Goal: Information Seeking & Learning: Check status

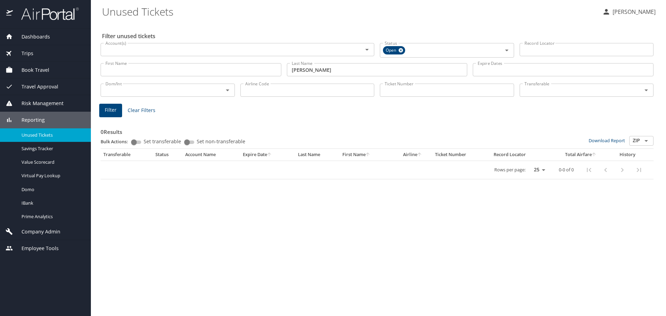
click at [314, 70] on input "aubut" at bounding box center [377, 69] width 181 height 13
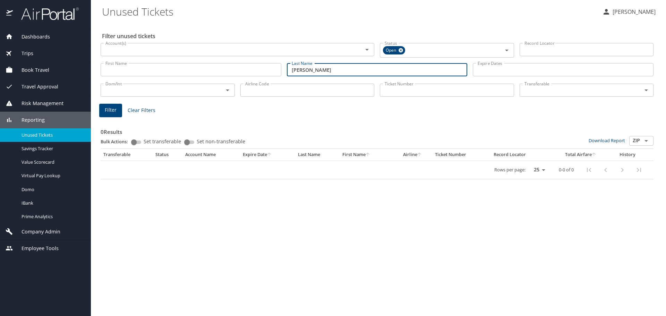
click at [314, 70] on input "aubut" at bounding box center [377, 69] width 181 height 13
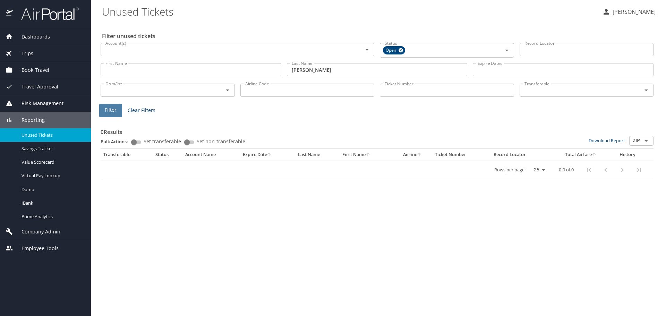
click at [112, 108] on span "Filter" at bounding box center [111, 110] width 12 height 9
click at [113, 111] on span "Filter" at bounding box center [111, 110] width 12 height 9
click at [318, 71] on input "klose" at bounding box center [377, 69] width 181 height 13
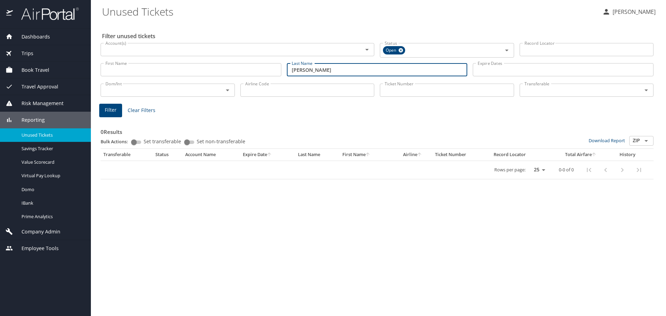
click at [318, 71] on input "klose" at bounding box center [377, 69] width 181 height 13
type input "e"
click at [103, 114] on button "Filter" at bounding box center [110, 111] width 23 height 14
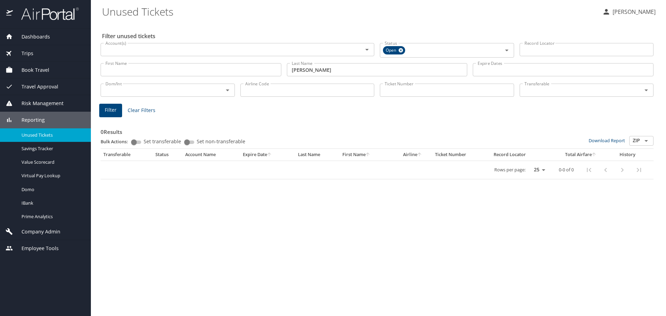
click at [316, 72] on input "neill" at bounding box center [377, 69] width 181 height 13
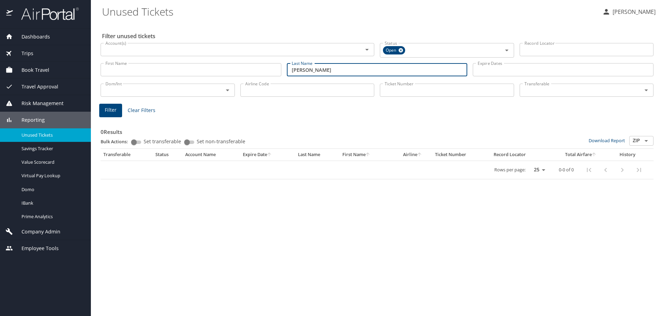
click at [316, 72] on input "neill" at bounding box center [377, 69] width 181 height 13
click at [115, 106] on span "Filter" at bounding box center [111, 110] width 12 height 9
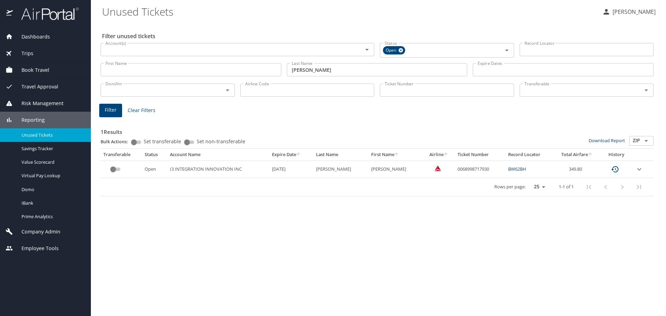
click at [307, 73] on input "[PERSON_NAME]" at bounding box center [377, 69] width 181 height 13
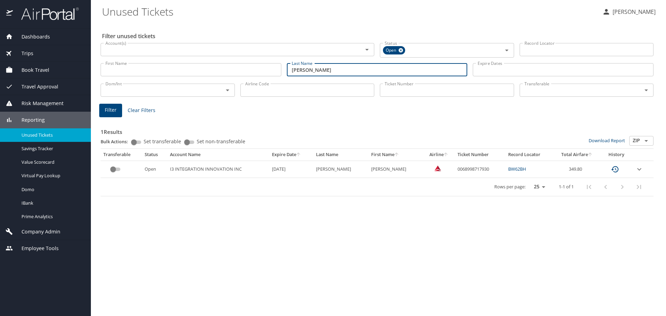
click at [307, 73] on input "[PERSON_NAME]" at bounding box center [377, 69] width 181 height 13
click at [112, 113] on span "Filter" at bounding box center [111, 110] width 12 height 9
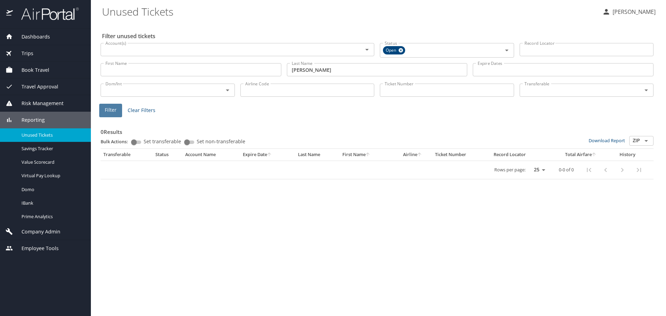
click at [106, 111] on span "Filter" at bounding box center [111, 110] width 12 height 9
click at [318, 70] on input "glover" at bounding box center [377, 69] width 181 height 13
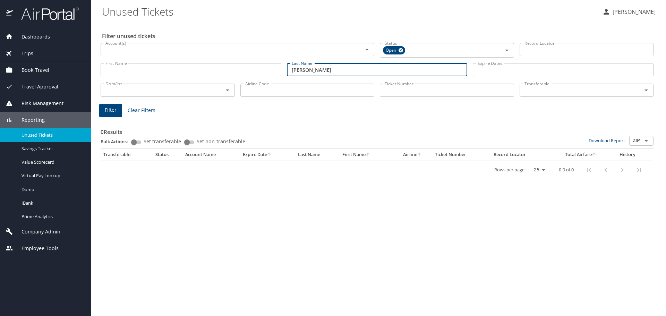
click at [318, 70] on input "glover" at bounding box center [377, 69] width 181 height 13
click at [107, 108] on span "Filter" at bounding box center [111, 110] width 12 height 9
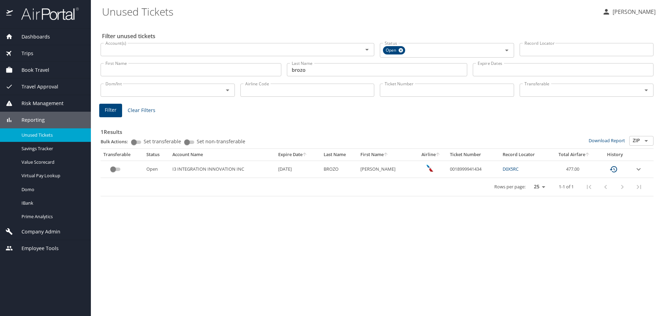
click at [320, 70] on input "brozo" at bounding box center [377, 69] width 181 height 13
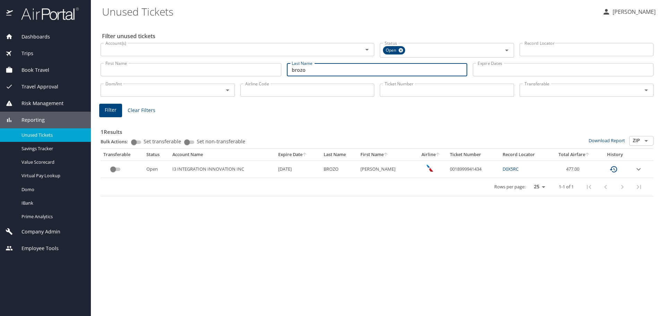
click at [320, 70] on input "brozo" at bounding box center [377, 69] width 181 height 13
click at [111, 115] on button "Filter" at bounding box center [110, 111] width 23 height 14
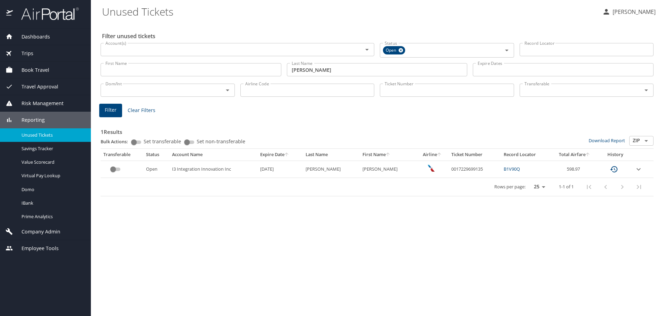
click at [309, 73] on input "watts" at bounding box center [377, 69] width 181 height 13
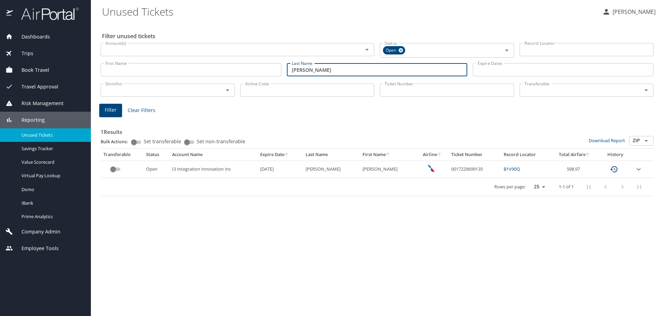
click at [309, 73] on input "watts" at bounding box center [377, 69] width 181 height 13
click at [311, 69] on input "watts" at bounding box center [377, 69] width 181 height 13
click at [105, 106] on span "Filter" at bounding box center [111, 110] width 12 height 9
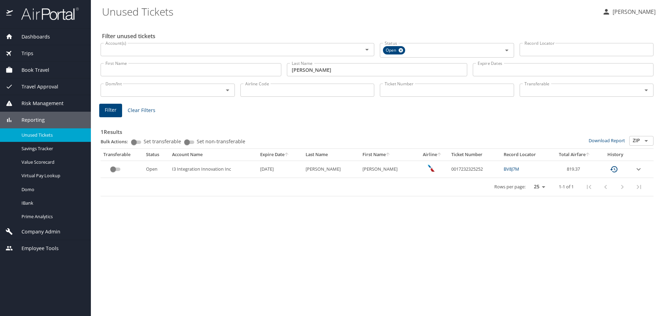
click at [315, 69] on input "ganci" at bounding box center [377, 69] width 181 height 13
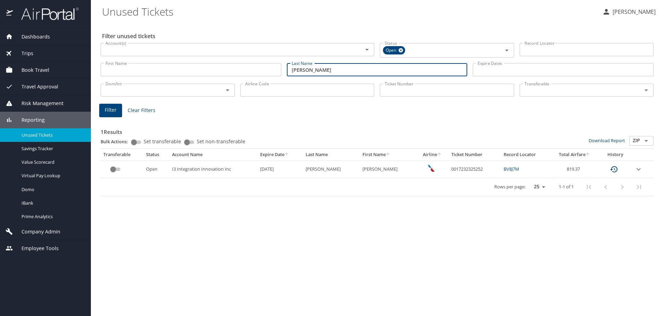
click at [315, 69] on input "ganci" at bounding box center [377, 69] width 181 height 13
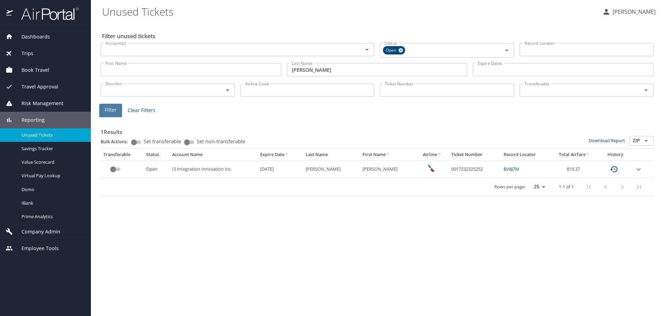
click at [107, 110] on span "Filter" at bounding box center [111, 110] width 12 height 9
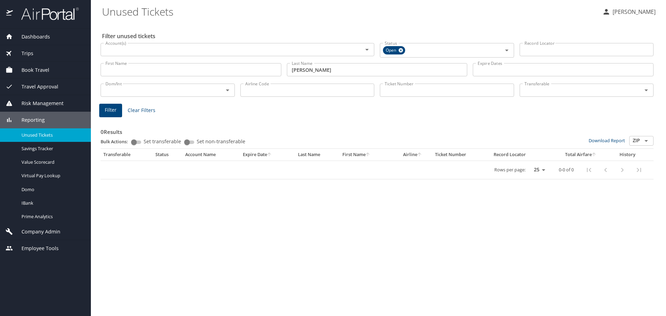
click at [105, 111] on span "Filter" at bounding box center [111, 110] width 12 height 9
click at [305, 76] on input "mcgee" at bounding box center [377, 69] width 181 height 13
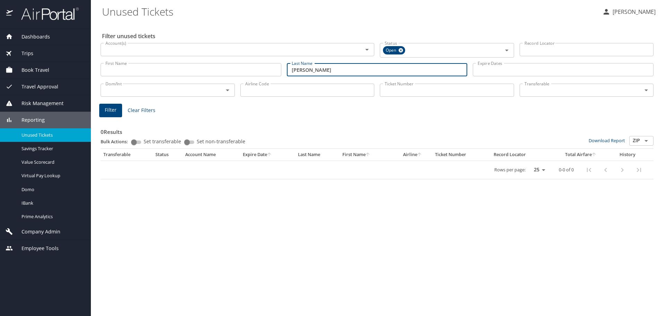
click at [305, 76] on input "mcgee" at bounding box center [377, 69] width 181 height 13
click at [114, 110] on span "Filter" at bounding box center [111, 110] width 12 height 9
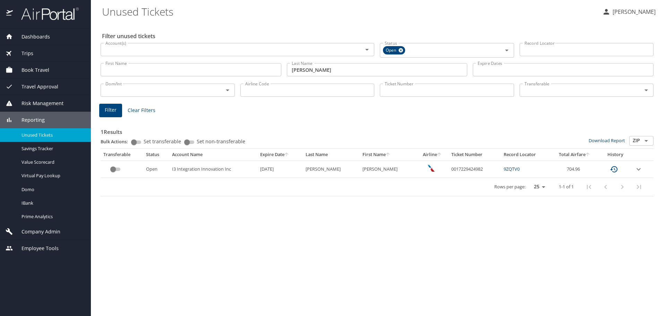
click at [314, 74] on input "zepp" at bounding box center [377, 69] width 181 height 13
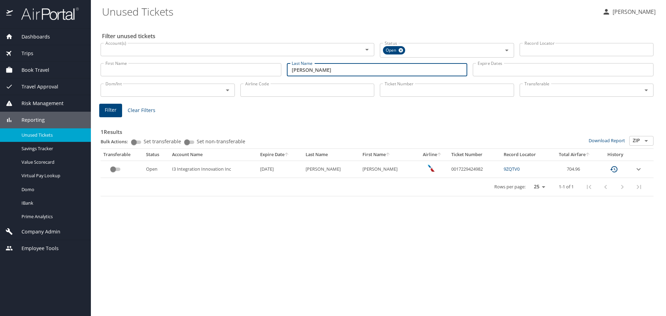
click at [314, 74] on input "zepp" at bounding box center [377, 69] width 181 height 13
click at [107, 109] on span "Filter" at bounding box center [111, 110] width 12 height 9
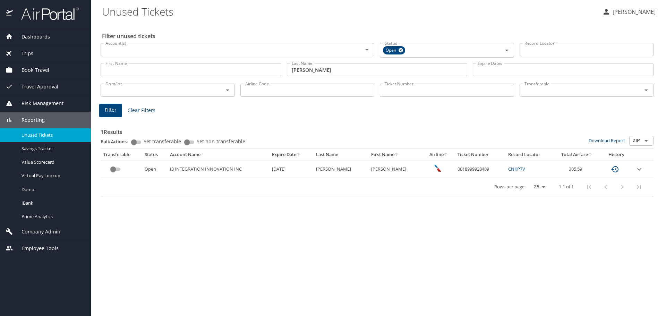
click at [308, 69] on input "porter" at bounding box center [377, 69] width 181 height 13
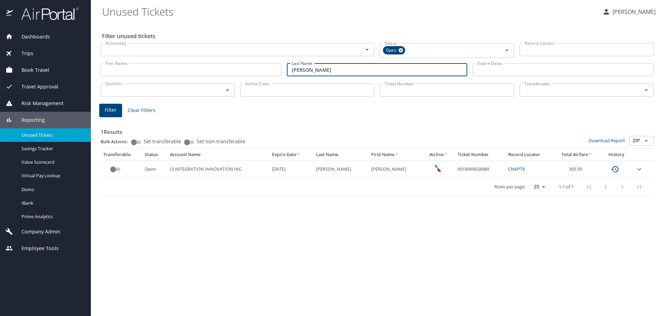
click at [308, 69] on input "porter" at bounding box center [377, 69] width 181 height 13
type input "a"
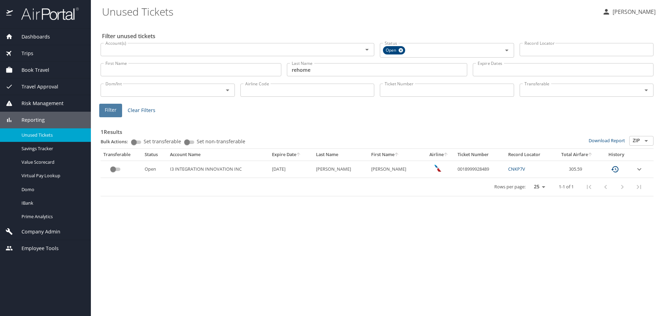
click at [114, 110] on span "Filter" at bounding box center [111, 110] width 12 height 9
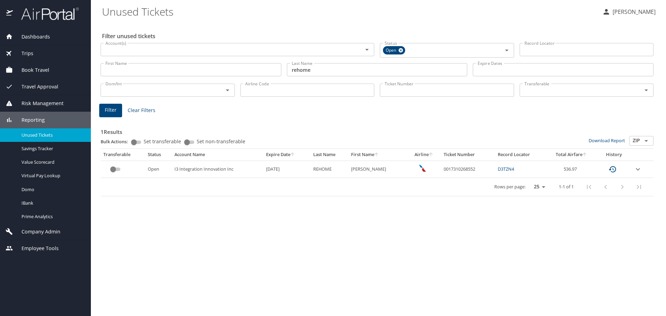
click at [315, 72] on input "rehome" at bounding box center [377, 69] width 181 height 13
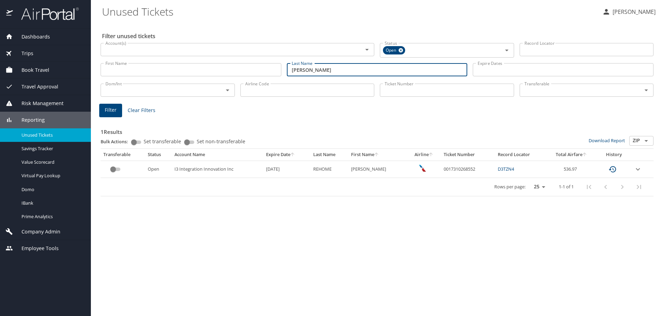
type input "featherson"
click at [109, 111] on span "Filter" at bounding box center [111, 110] width 12 height 9
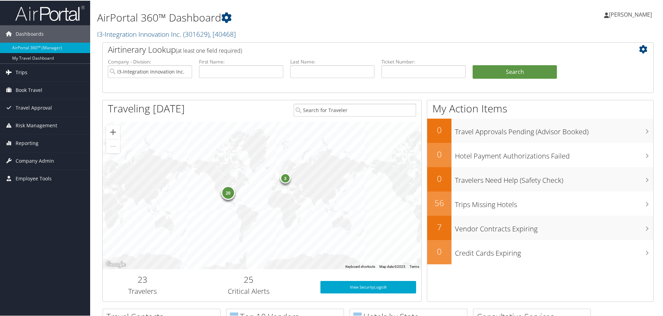
click at [27, 68] on link "Trips" at bounding box center [45, 71] width 90 height 17
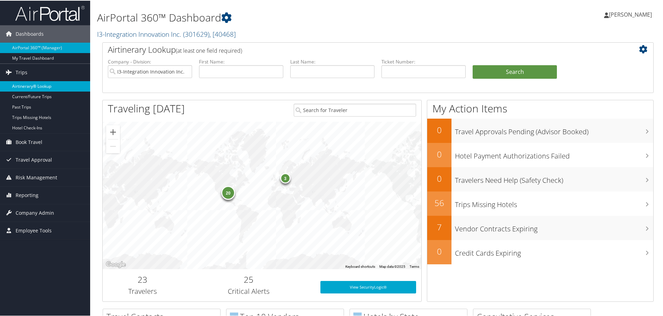
click at [32, 85] on link "Airtinerary® Lookup" at bounding box center [45, 85] width 90 height 10
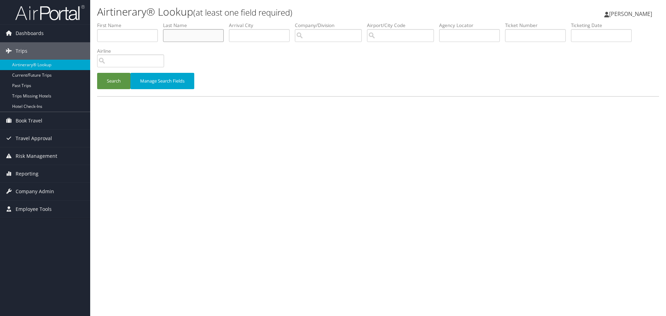
click at [197, 39] on input "text" at bounding box center [193, 35] width 61 height 13
click at [97, 73] on button "Search" at bounding box center [113, 81] width 33 height 16
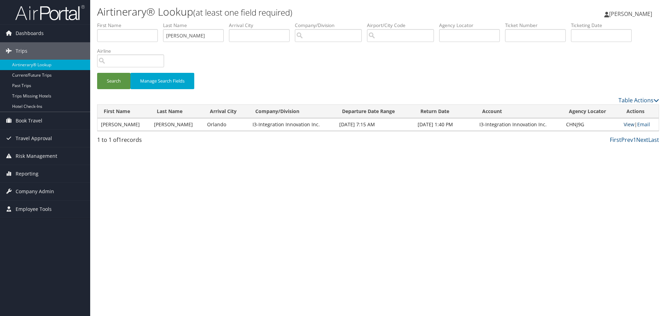
click at [627, 125] on link "View" at bounding box center [629, 124] width 11 height 7
click at [197, 33] on input "cullum" at bounding box center [193, 35] width 61 height 13
click at [110, 79] on button "Search" at bounding box center [113, 81] width 33 height 16
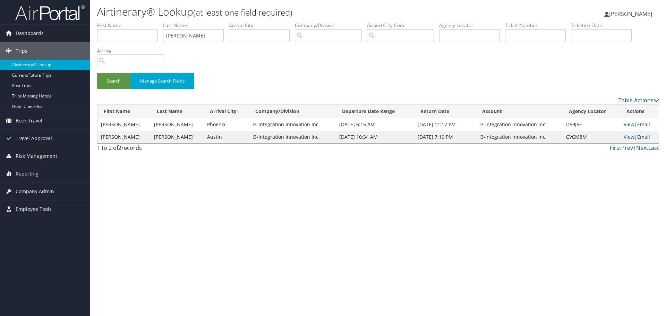
click at [627, 123] on link "View" at bounding box center [629, 124] width 11 height 7
click at [203, 33] on input "matheney" at bounding box center [193, 35] width 61 height 13
click at [109, 86] on button "Search" at bounding box center [113, 81] width 33 height 16
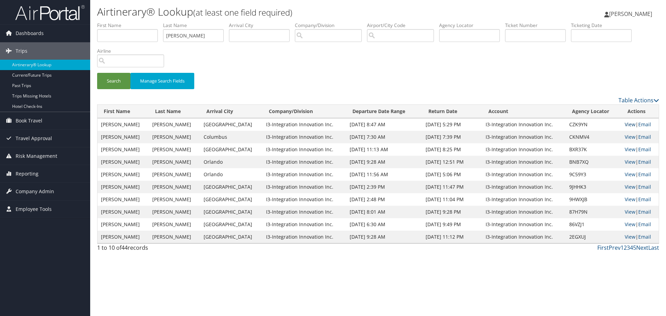
click at [627, 122] on link "View" at bounding box center [630, 124] width 11 height 7
click at [625, 137] on link "View" at bounding box center [630, 137] width 11 height 7
click at [196, 39] on input "klose" at bounding box center [193, 35] width 61 height 13
click at [107, 85] on button "Search" at bounding box center [113, 81] width 33 height 16
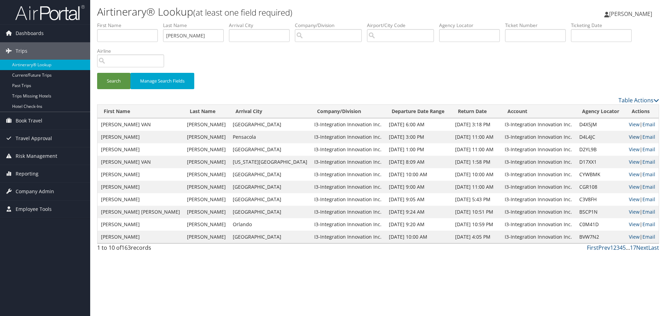
click at [629, 136] on link "View" at bounding box center [634, 137] width 11 height 7
click at [199, 34] on input "williams" at bounding box center [193, 35] width 61 height 13
click at [119, 81] on button "Search" at bounding box center [113, 81] width 33 height 16
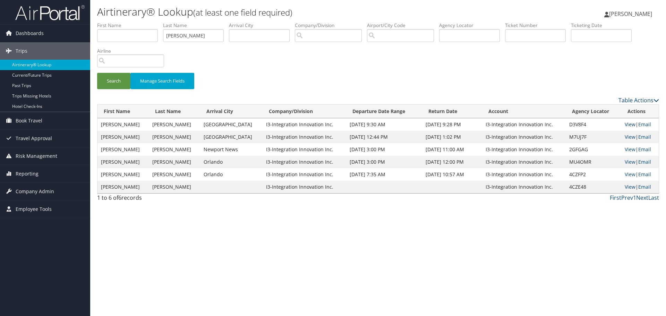
click at [625, 125] on link "View" at bounding box center [630, 124] width 11 height 7
click at [181, 27] on label "Last Name" at bounding box center [196, 25] width 66 height 7
click at [184, 31] on input "baker" at bounding box center [193, 35] width 61 height 13
click at [114, 77] on button "Search" at bounding box center [113, 81] width 33 height 16
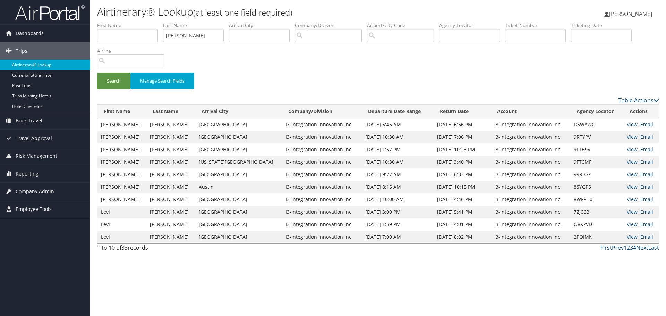
click at [627, 126] on link "View" at bounding box center [632, 124] width 11 height 7
click at [201, 43] on li "Last Name clark" at bounding box center [196, 34] width 66 height 25
click at [199, 39] on input "clark" at bounding box center [193, 35] width 61 height 13
type input "neill"
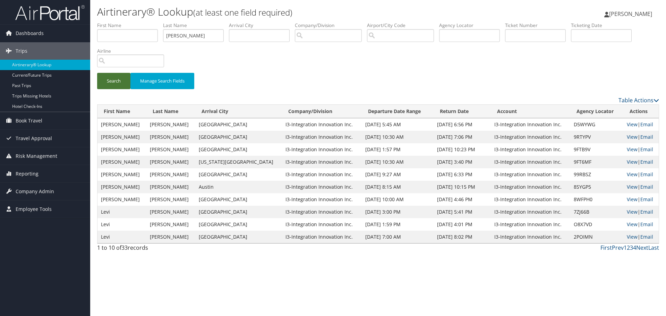
click at [120, 81] on button "Search" at bounding box center [113, 81] width 33 height 16
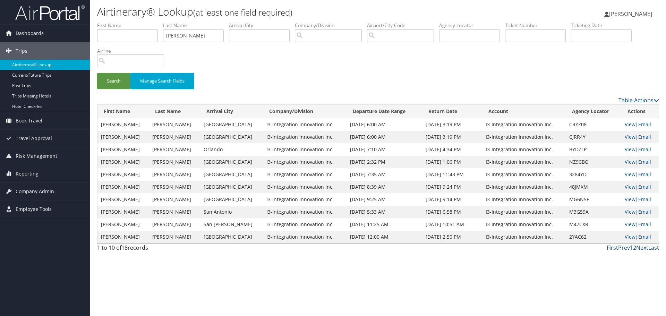
click at [625, 126] on link "View" at bounding box center [630, 124] width 11 height 7
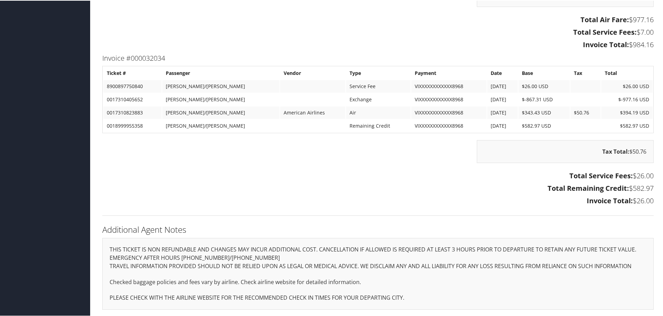
scroll to position [728, 0]
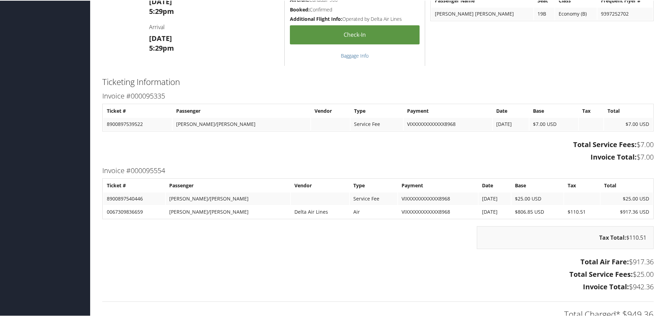
scroll to position [858, 0]
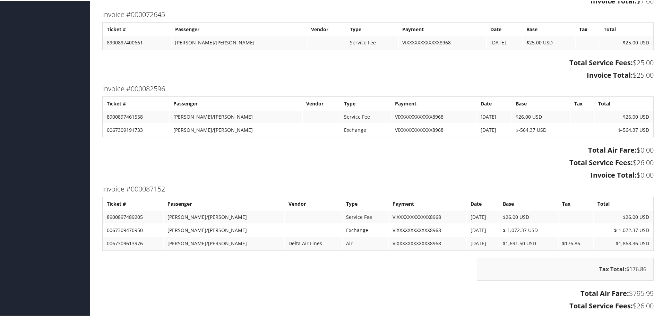
scroll to position [1110, 0]
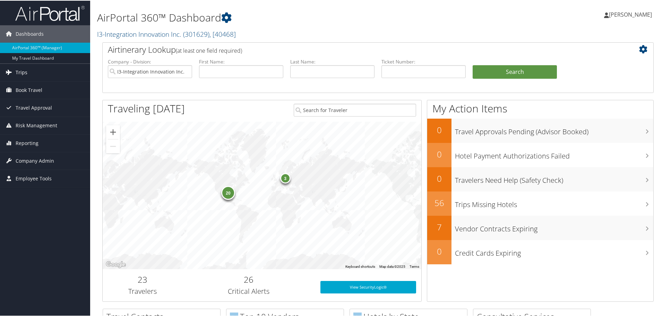
click at [25, 72] on span "Trips" at bounding box center [22, 71] width 12 height 17
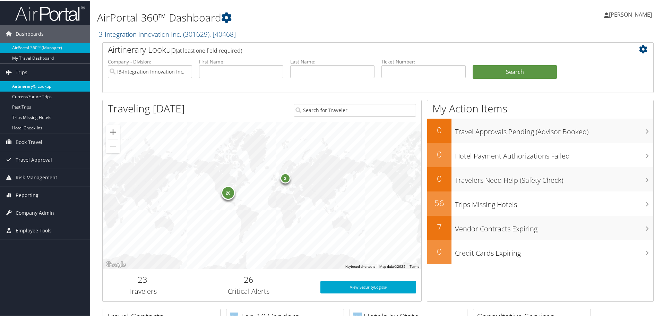
click at [28, 84] on link "Airtinerary® Lookup" at bounding box center [45, 85] width 90 height 10
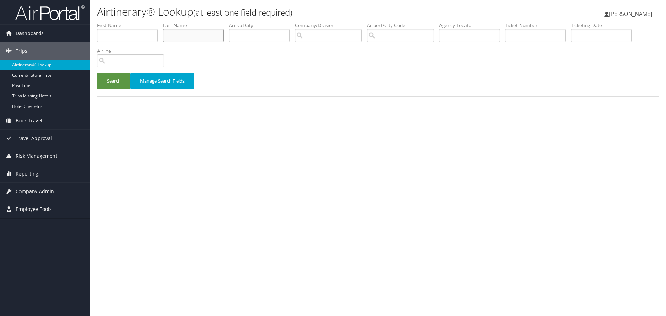
click at [195, 30] on input "text" at bounding box center [193, 35] width 61 height 13
click at [102, 72] on li "Airline" at bounding box center [133, 60] width 72 height 25
click at [105, 78] on button "Search" at bounding box center [113, 81] width 33 height 16
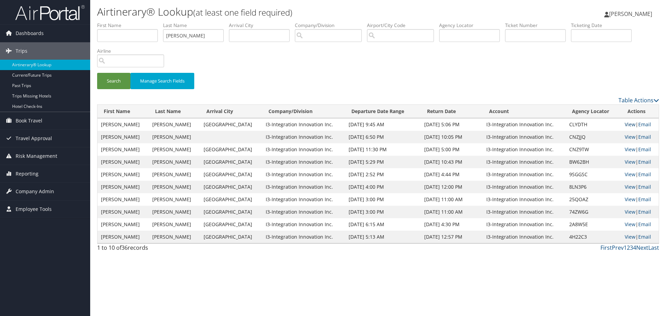
click at [625, 125] on link "View" at bounding box center [630, 124] width 11 height 7
click at [628, 138] on link "View" at bounding box center [630, 137] width 11 height 7
click at [627, 151] on link "View" at bounding box center [630, 149] width 11 height 7
click at [630, 162] on link "View" at bounding box center [630, 161] width 11 height 7
click at [203, 41] on input "gainer" at bounding box center [193, 35] width 61 height 13
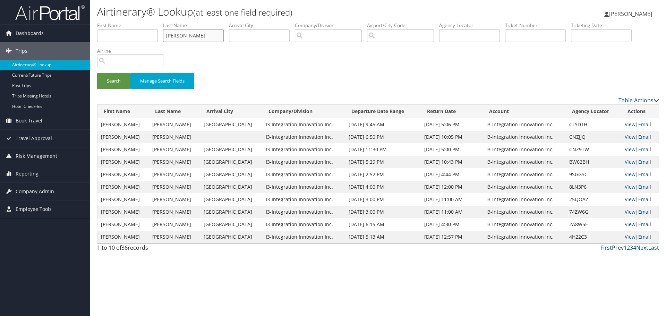
click at [203, 41] on input "gainer" at bounding box center [193, 35] width 61 height 13
click at [97, 73] on button "Search" at bounding box center [113, 81] width 33 height 16
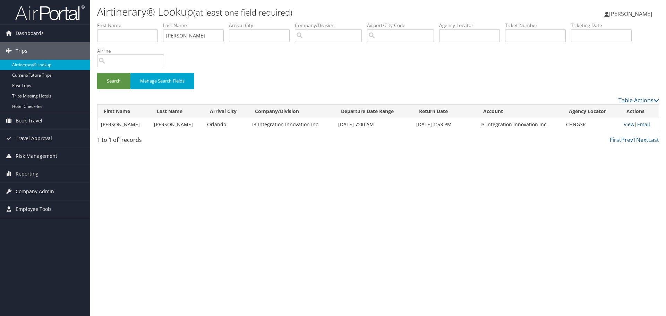
click at [626, 125] on link "View" at bounding box center [629, 124] width 11 height 7
click at [191, 41] on input "inman" at bounding box center [193, 35] width 61 height 13
click at [190, 41] on input "inman" at bounding box center [193, 35] width 61 height 13
click at [100, 79] on button "Search" at bounding box center [113, 81] width 33 height 16
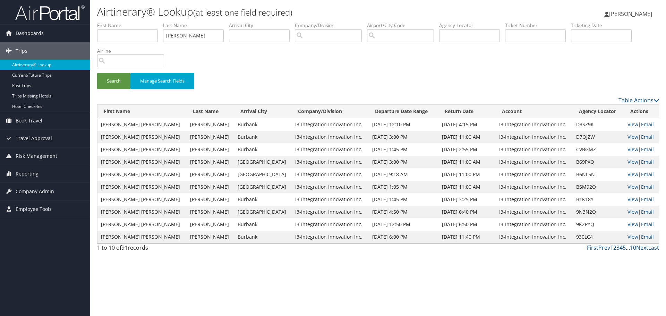
click at [627, 125] on link "View" at bounding box center [632, 124] width 11 height 7
click at [628, 138] on link "View" at bounding box center [632, 137] width 11 height 7
click at [185, 45] on li "Last Name cottle" at bounding box center [196, 34] width 66 height 25
click at [185, 34] on input "cottle" at bounding box center [193, 35] width 61 height 13
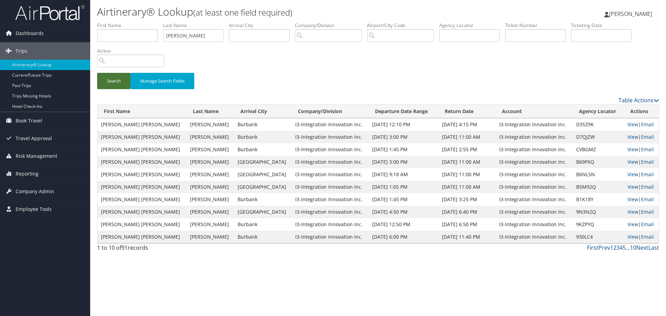
click at [113, 84] on button "Search" at bounding box center [113, 81] width 33 height 16
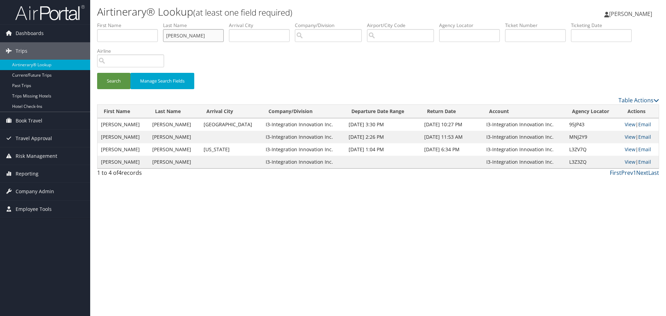
click at [200, 32] on input "glover" at bounding box center [193, 35] width 61 height 13
click at [97, 73] on button "Search" at bounding box center [113, 81] width 33 height 16
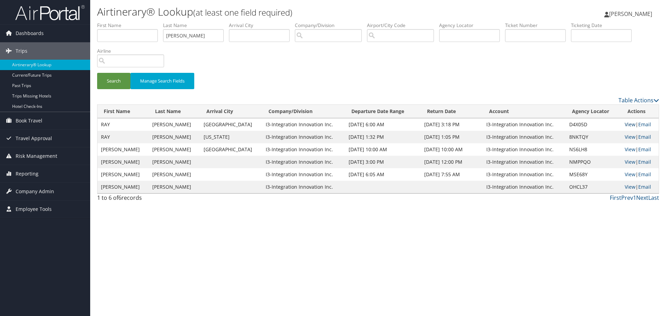
click at [625, 124] on link "View" at bounding box center [630, 124] width 11 height 7
click at [191, 35] on input "myers" at bounding box center [193, 35] width 61 height 13
click at [112, 84] on button "Search" at bounding box center [113, 81] width 33 height 16
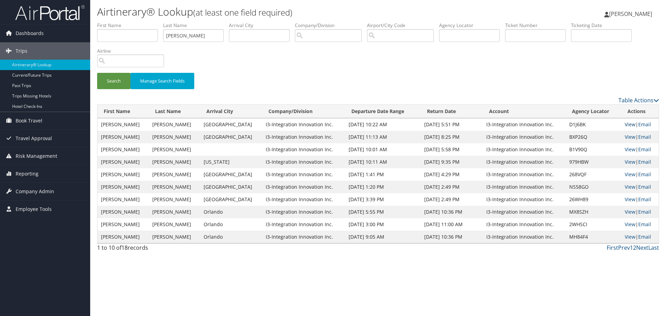
click at [626, 124] on link "View" at bounding box center [630, 124] width 11 height 7
click at [201, 38] on input "watts" at bounding box center [193, 35] width 61 height 13
click at [112, 79] on button "Search" at bounding box center [113, 81] width 33 height 16
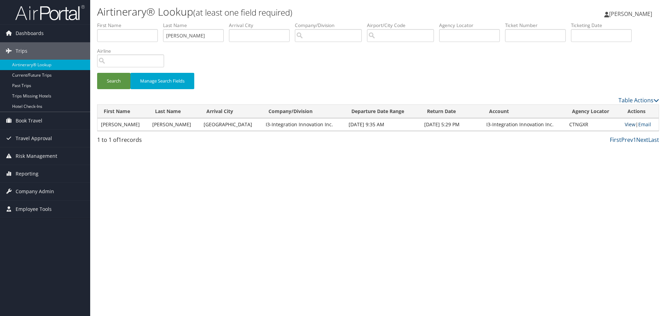
click at [625, 126] on link "View" at bounding box center [630, 124] width 11 height 7
click at [189, 35] on input "ryals" at bounding box center [193, 35] width 61 height 13
click at [188, 35] on input "ryals" at bounding box center [193, 35] width 61 height 13
type input "newton"
click at [121, 86] on button "Search" at bounding box center [113, 81] width 33 height 16
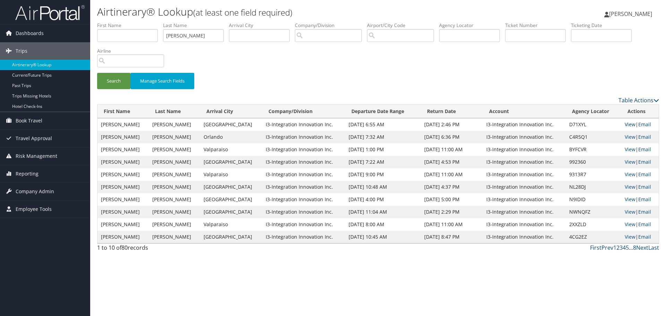
click at [626, 125] on link "View" at bounding box center [630, 124] width 11 height 7
click at [626, 137] on link "View" at bounding box center [630, 137] width 11 height 7
click at [628, 148] on link "View" at bounding box center [630, 149] width 11 height 7
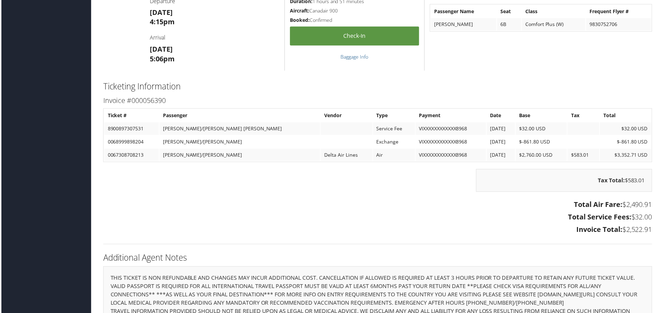
scroll to position [840, 0]
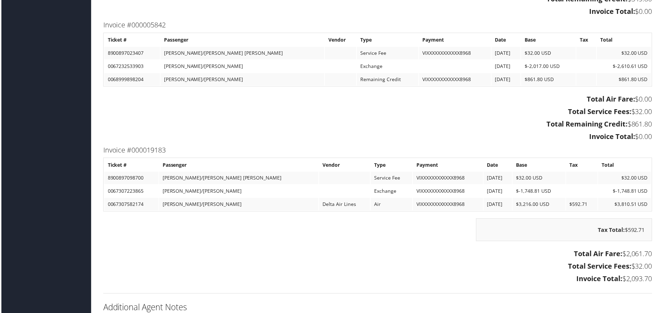
scroll to position [1304, 0]
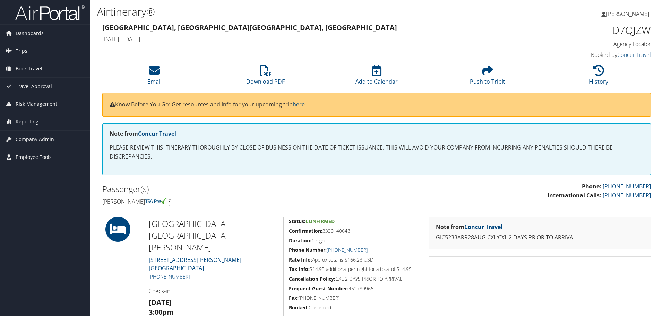
scroll to position [255, 0]
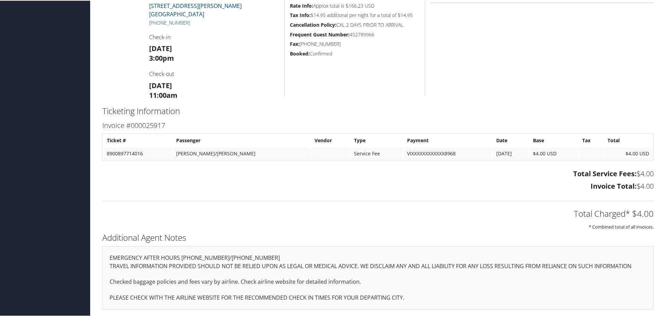
click at [246, 55] on div "[GEOGRAPHIC_DATA] [GEOGRAPHIC_DATA] [PERSON_NAME] [STREET_ADDRESS][PERSON_NAME]…" at bounding box center [214, 28] width 140 height 132
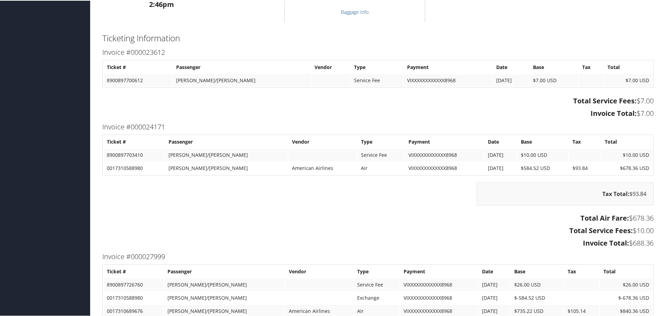
scroll to position [1249, 0]
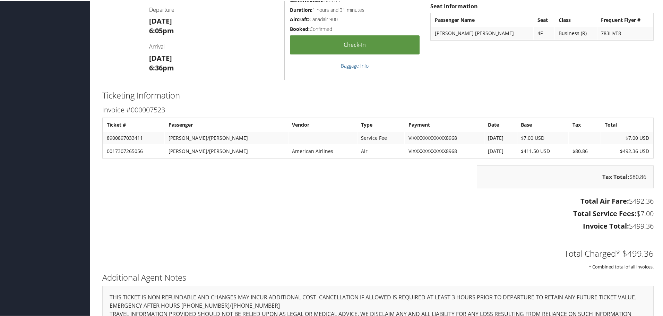
scroll to position [1130, 0]
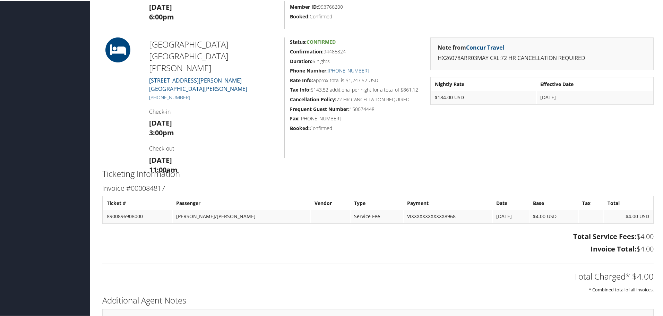
scroll to position [354, 0]
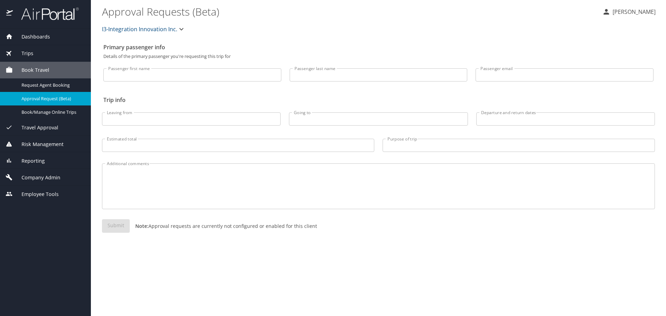
click at [39, 55] on div "Trips" at bounding box center [46, 54] width 80 height 8
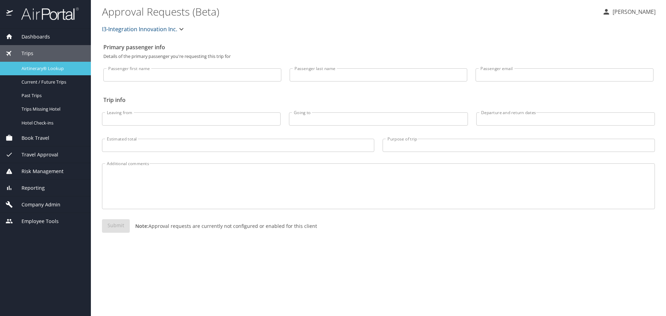
click at [44, 69] on span "Airtinerary® Lookup" at bounding box center [52, 68] width 61 height 7
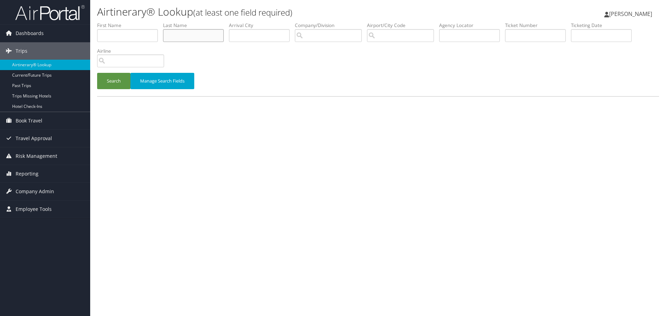
click at [204, 33] on input "text" at bounding box center [193, 35] width 61 height 13
click at [114, 79] on button "Search" at bounding box center [113, 81] width 33 height 16
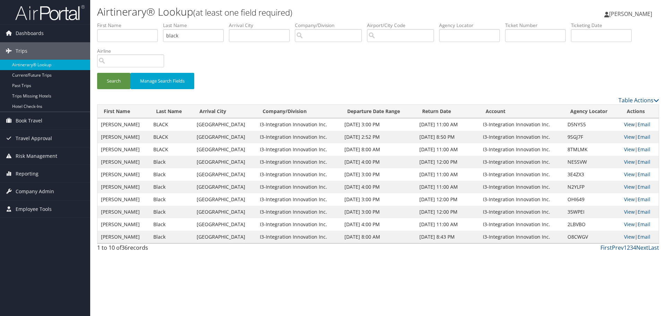
click at [624, 123] on link "View" at bounding box center [629, 124] width 11 height 7
click at [202, 33] on input "black" at bounding box center [193, 35] width 61 height 13
click at [122, 79] on button "Search" at bounding box center [113, 81] width 33 height 16
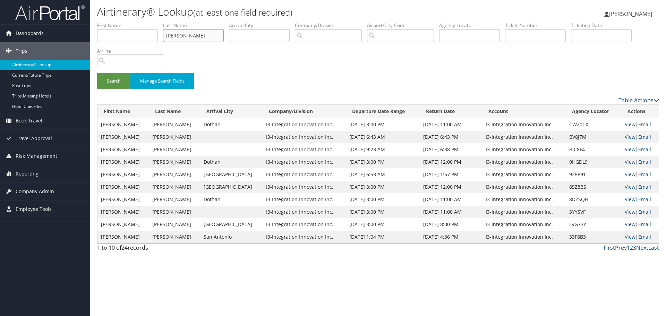
click at [197, 40] on input "ganci" at bounding box center [193, 35] width 61 height 13
click at [123, 84] on button "Search" at bounding box center [113, 81] width 33 height 16
click at [625, 126] on link "View" at bounding box center [630, 124] width 11 height 7
click at [625, 137] on link "View" at bounding box center [630, 137] width 11 height 7
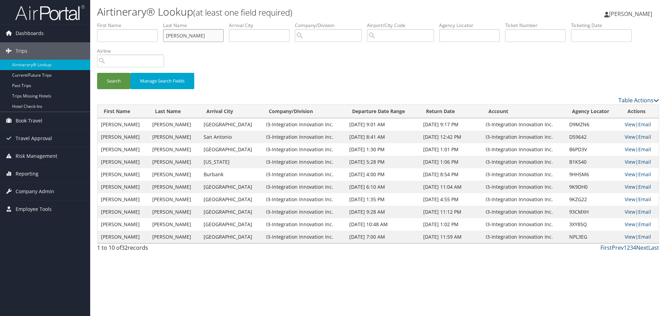
click at [183, 33] on input "culver" at bounding box center [193, 35] width 61 height 13
click at [120, 87] on button "Search" at bounding box center [113, 81] width 33 height 16
click at [626, 125] on link "View" at bounding box center [630, 124] width 11 height 7
click at [626, 149] on link "View" at bounding box center [630, 149] width 11 height 7
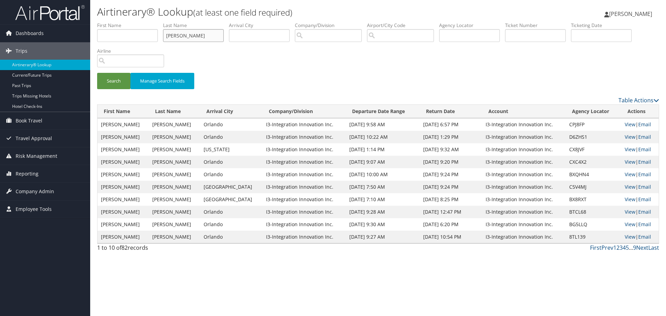
click at [203, 35] on input "mcgee" at bounding box center [193, 35] width 61 height 13
click at [111, 81] on button "Search" at bounding box center [113, 81] width 33 height 16
click at [202, 39] on input "zepp" at bounding box center [193, 35] width 61 height 13
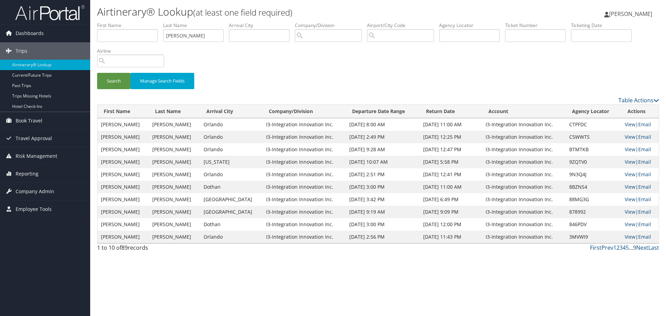
click at [115, 71] on li "Airline" at bounding box center [133, 60] width 72 height 25
click at [113, 82] on button "Search" at bounding box center [113, 81] width 33 height 16
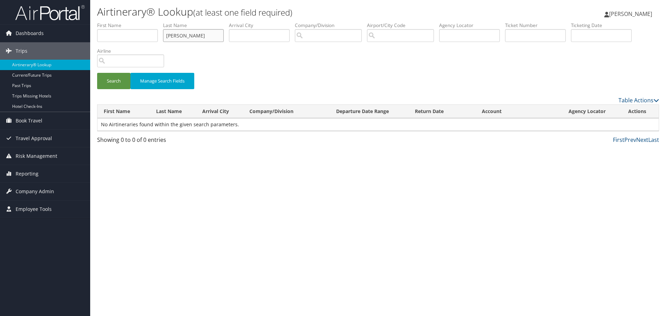
drag, startPoint x: 178, startPoint y: 37, endPoint x: 189, endPoint y: 54, distance: 19.6
click at [178, 37] on input "mischler" at bounding box center [193, 35] width 61 height 13
click at [97, 73] on button "Search" at bounding box center [113, 81] width 33 height 16
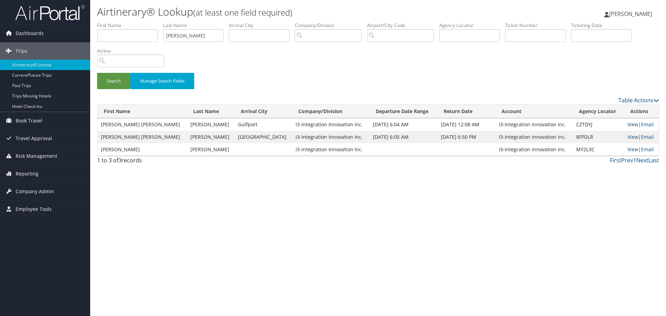
click at [629, 125] on link "View" at bounding box center [632, 124] width 11 height 7
click at [179, 31] on input "mishler" at bounding box center [193, 35] width 61 height 13
click at [188, 36] on input "mishler" at bounding box center [193, 35] width 61 height 13
type input "porter"
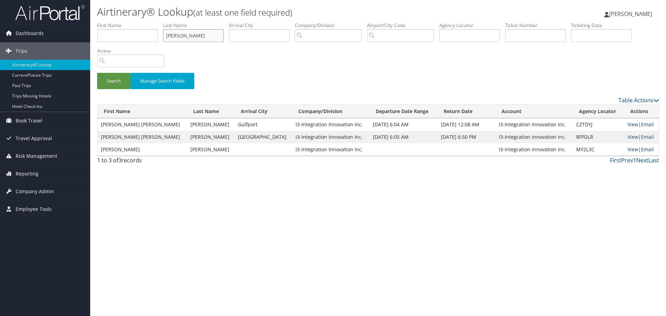
click at [97, 73] on button "Search" at bounding box center [113, 81] width 33 height 16
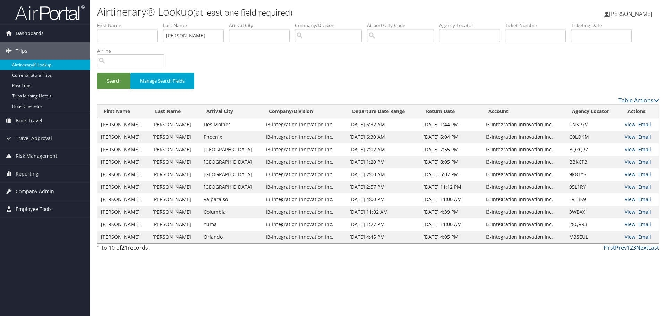
click at [627, 123] on link "View" at bounding box center [630, 124] width 11 height 7
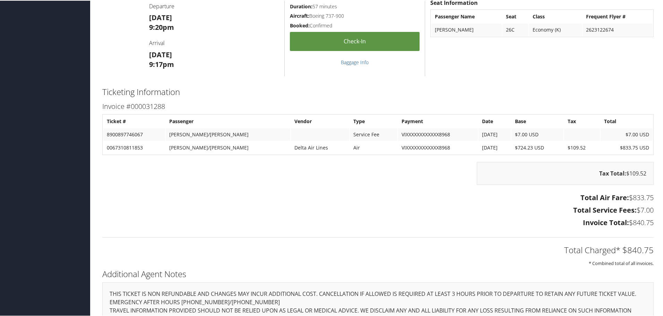
scroll to position [1040, 0]
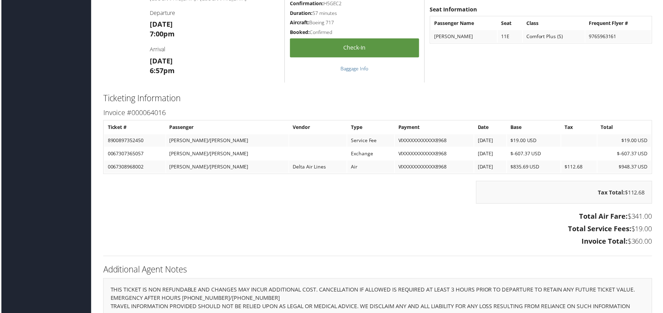
scroll to position [898, 0]
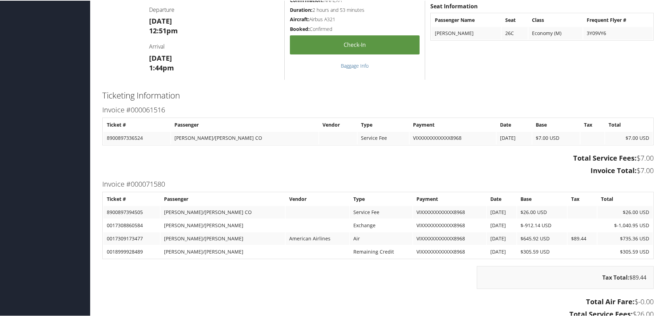
scroll to position [629, 0]
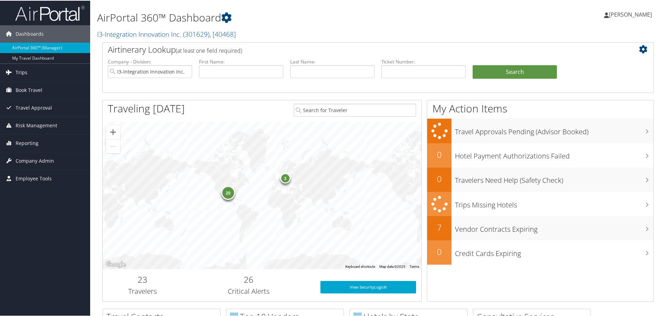
click at [20, 76] on span "Trips" at bounding box center [22, 71] width 12 height 17
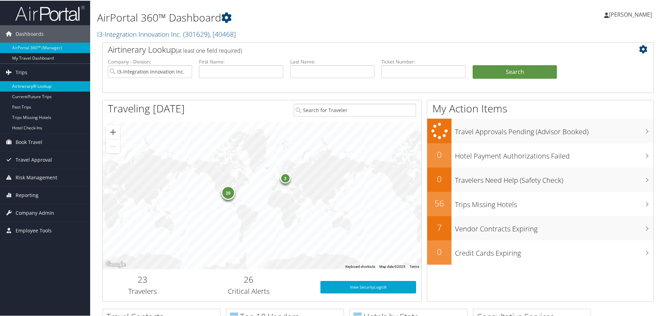
click at [30, 83] on link "Airtinerary® Lookup" at bounding box center [45, 85] width 90 height 10
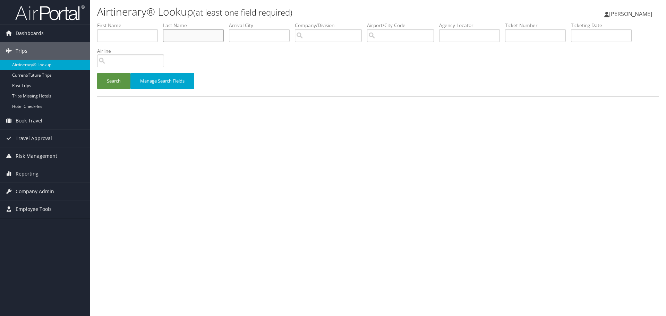
click at [198, 37] on input "text" at bounding box center [193, 35] width 61 height 13
click at [120, 83] on button "Search" at bounding box center [113, 81] width 33 height 16
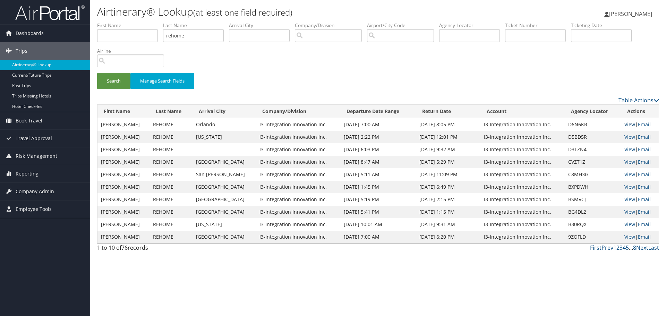
click at [626, 126] on link "View" at bounding box center [629, 124] width 11 height 7
click at [626, 138] on link "View" at bounding box center [629, 137] width 11 height 7
click at [626, 149] on link "View" at bounding box center [629, 149] width 11 height 7
click at [190, 35] on input "rehome" at bounding box center [193, 35] width 61 height 13
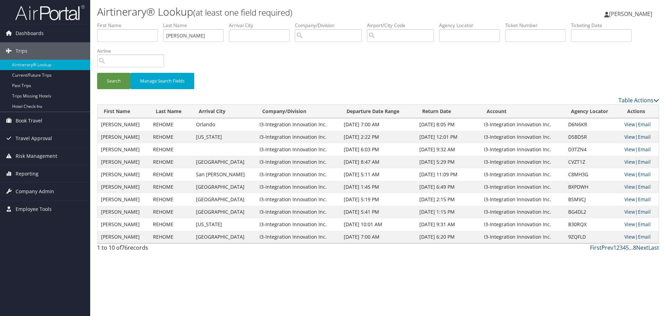
click at [111, 89] on div "Search Manage Search Fields" at bounding box center [378, 84] width 572 height 23
click at [111, 79] on button "Search" at bounding box center [113, 81] width 33 height 16
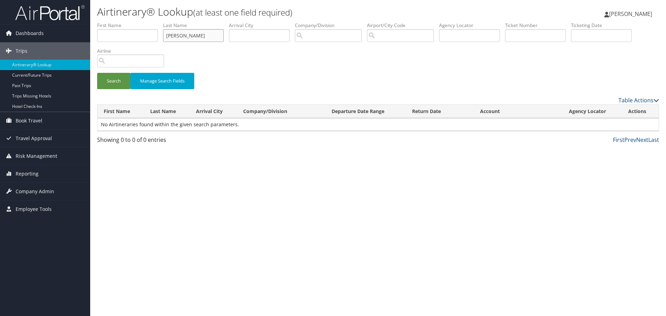
click at [185, 36] on input "featherson" at bounding box center [193, 35] width 61 height 13
click at [121, 78] on button "Search" at bounding box center [113, 81] width 33 height 16
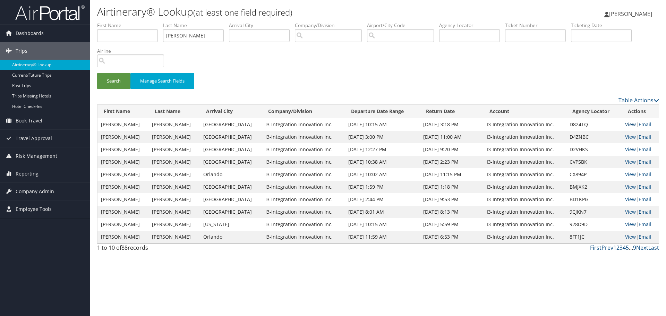
click at [629, 123] on link "View" at bounding box center [630, 124] width 11 height 7
click at [626, 138] on link "View" at bounding box center [630, 137] width 11 height 7
click at [625, 149] on link "View" at bounding box center [630, 149] width 11 height 7
click at [196, 37] on input "featherston" at bounding box center [193, 35] width 61 height 13
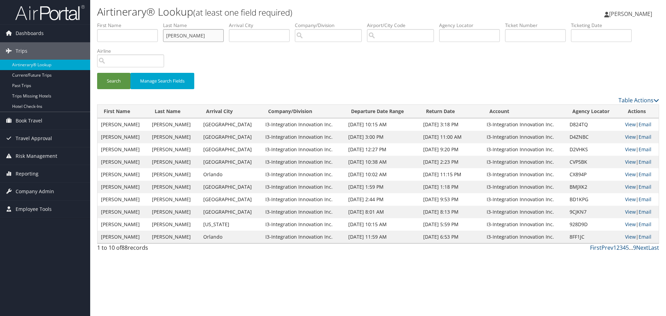
type input "jones"
click at [97, 73] on button "Search" at bounding box center [113, 81] width 33 height 16
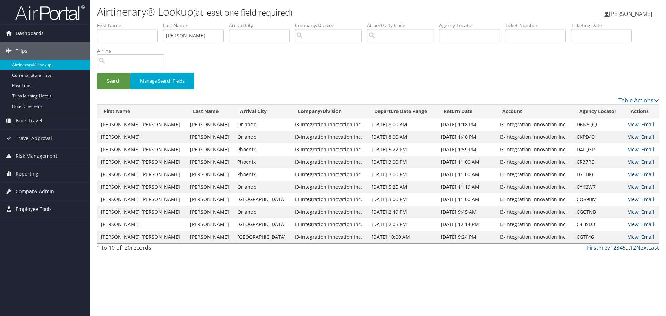
click at [628, 148] on link "View" at bounding box center [633, 149] width 11 height 7
click at [628, 163] on link "View" at bounding box center [633, 161] width 11 height 7
click at [628, 173] on link "View" at bounding box center [633, 174] width 11 height 7
click at [628, 197] on link "View" at bounding box center [633, 199] width 11 height 7
click at [630, 210] on link "View" at bounding box center [633, 211] width 11 height 7
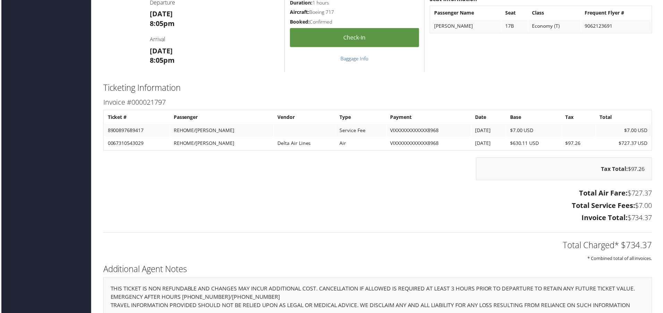
scroll to position [918, 0]
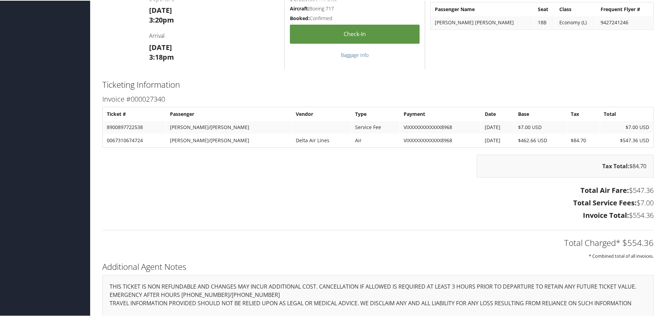
scroll to position [955, 0]
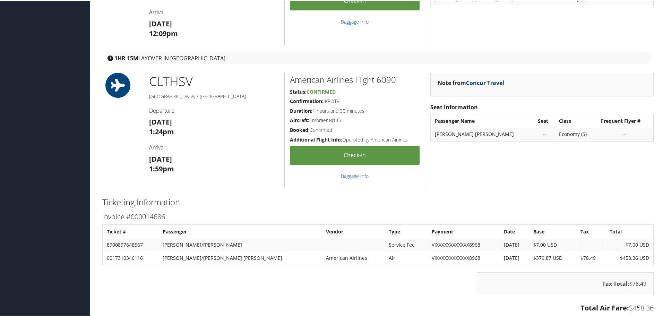
scroll to position [1040, 0]
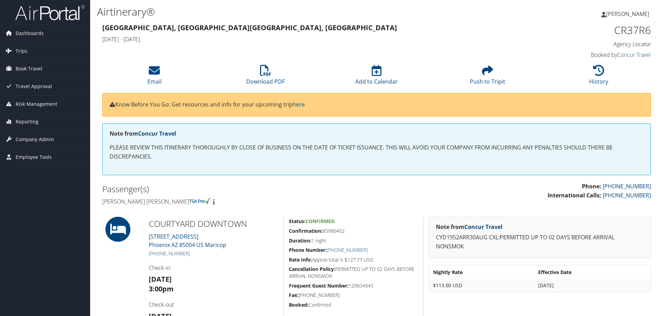
scroll to position [243, 0]
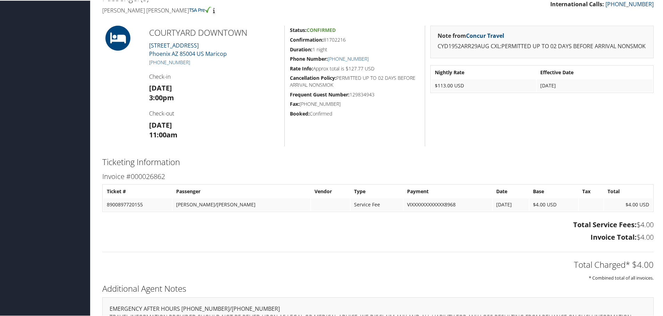
scroll to position [104, 0]
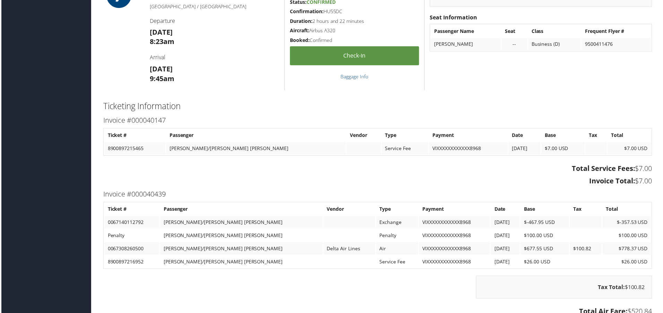
scroll to position [1595, 0]
